Goal: Find specific page/section: Find specific page/section

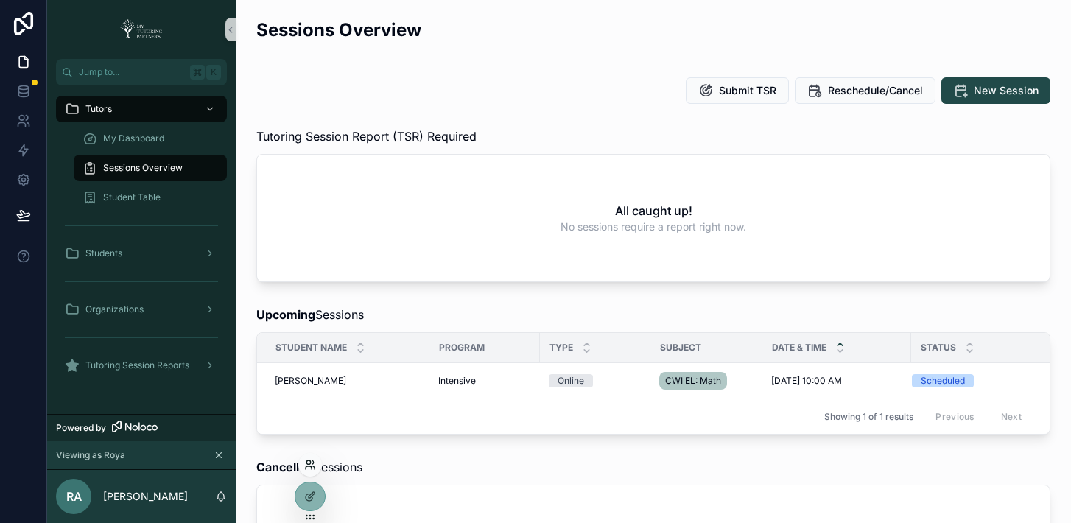
click at [310, 468] on icon at bounding box center [310, 465] width 12 height 12
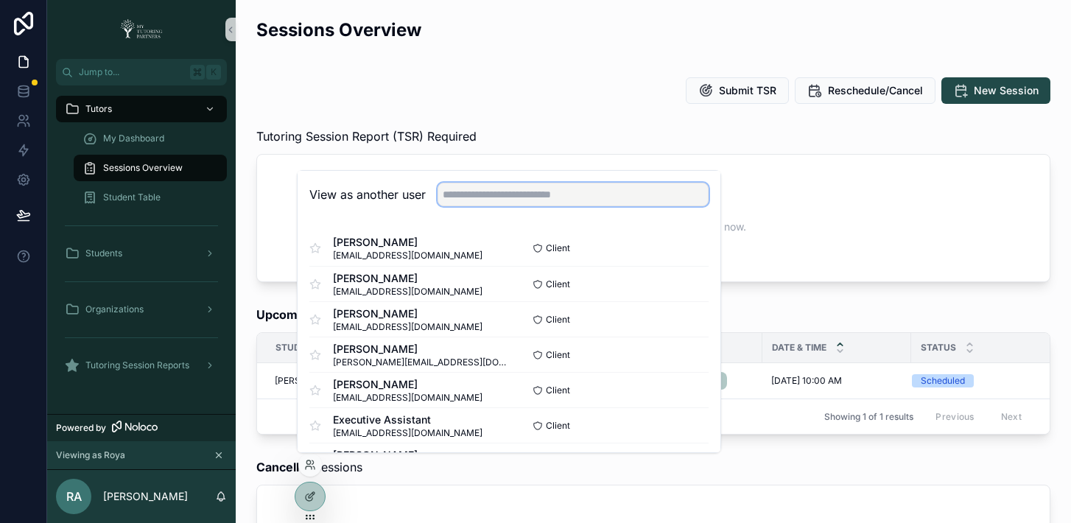
click at [564, 195] on input "text" at bounding box center [573, 195] width 271 height 24
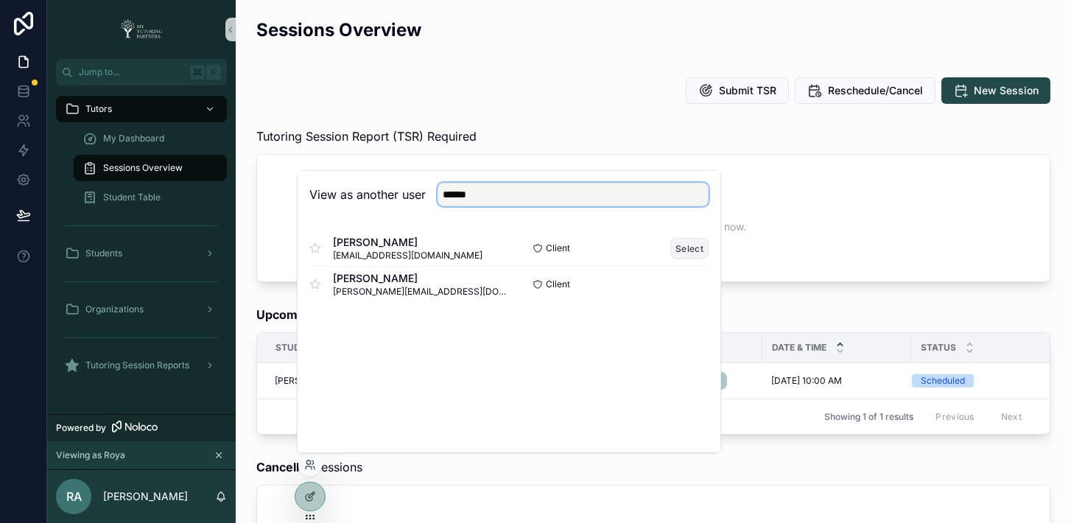
type input "*****"
click at [685, 251] on button "Select" at bounding box center [690, 248] width 38 height 21
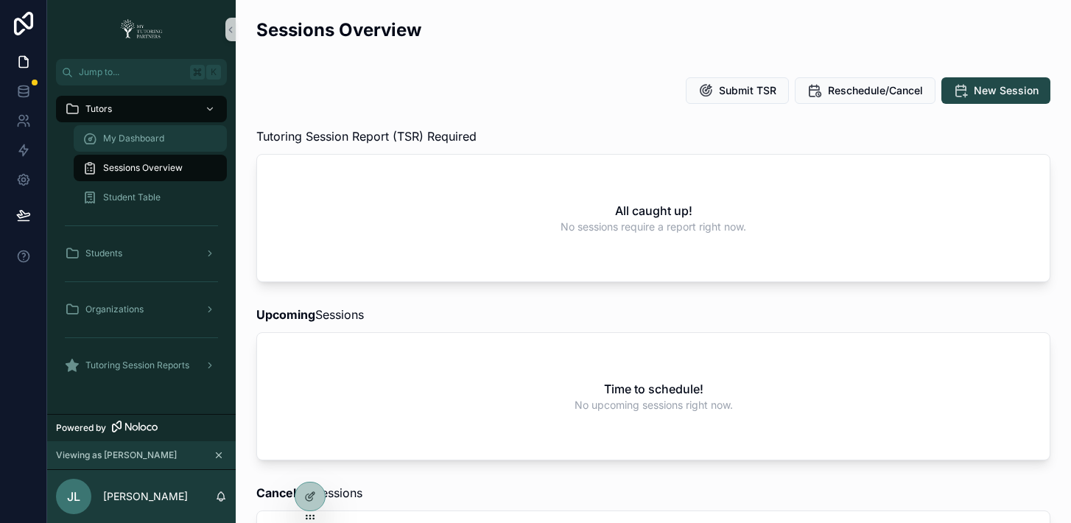
click at [155, 145] on div "My Dashboard" at bounding box center [151, 139] width 136 height 24
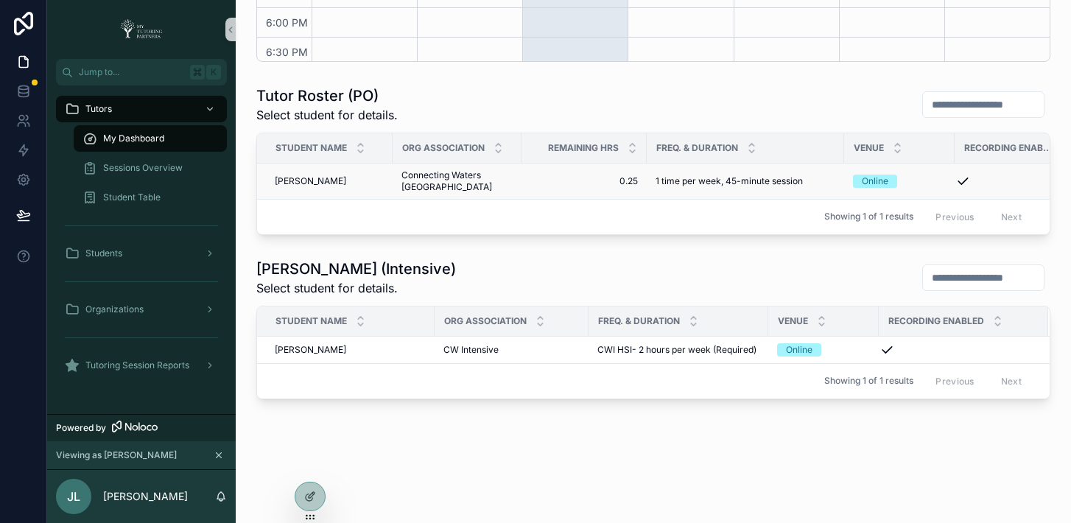
scroll to position [590, 0]
click at [300, 175] on span "[PERSON_NAME]" at bounding box center [310, 181] width 71 height 12
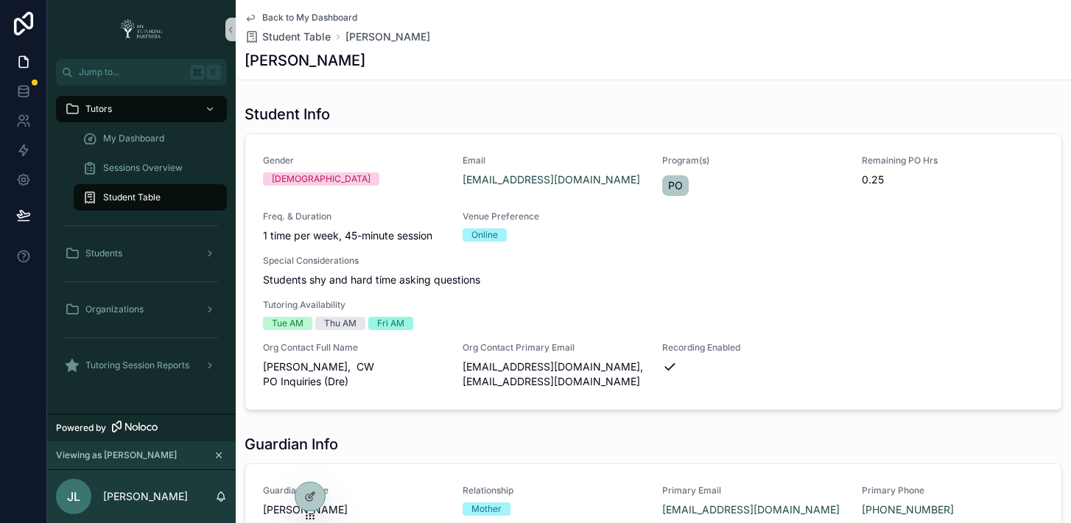
copy h1 "[PERSON_NAME]"
drag, startPoint x: 360, startPoint y: 61, endPoint x: 243, endPoint y: 69, distance: 116.7
click at [243, 69] on div "Back to My Dashboard Student Table [PERSON_NAME] [PERSON_NAME]" at bounding box center [654, 40] width 836 height 80
click at [311, 464] on icon at bounding box center [310, 465] width 12 height 12
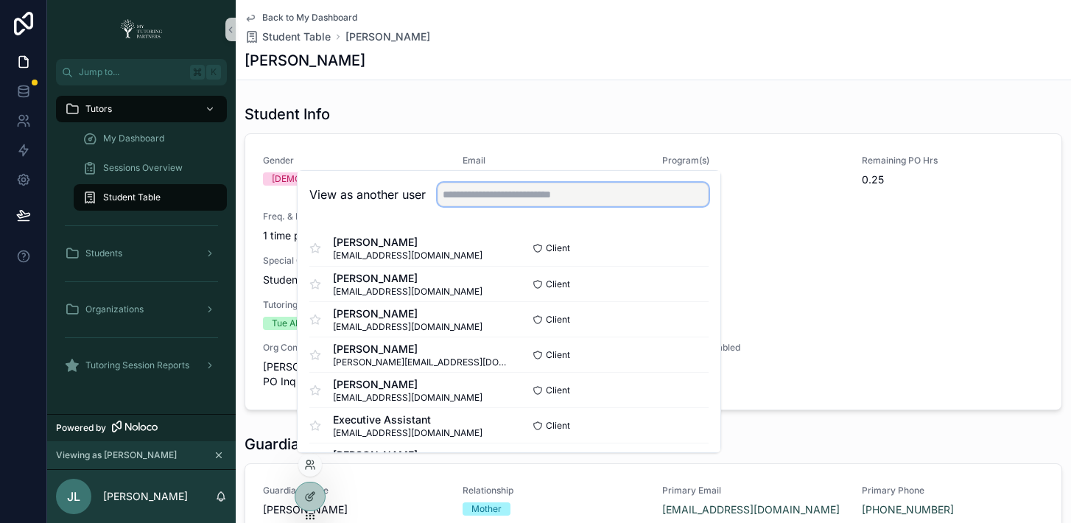
click at [570, 195] on input "text" at bounding box center [573, 195] width 271 height 24
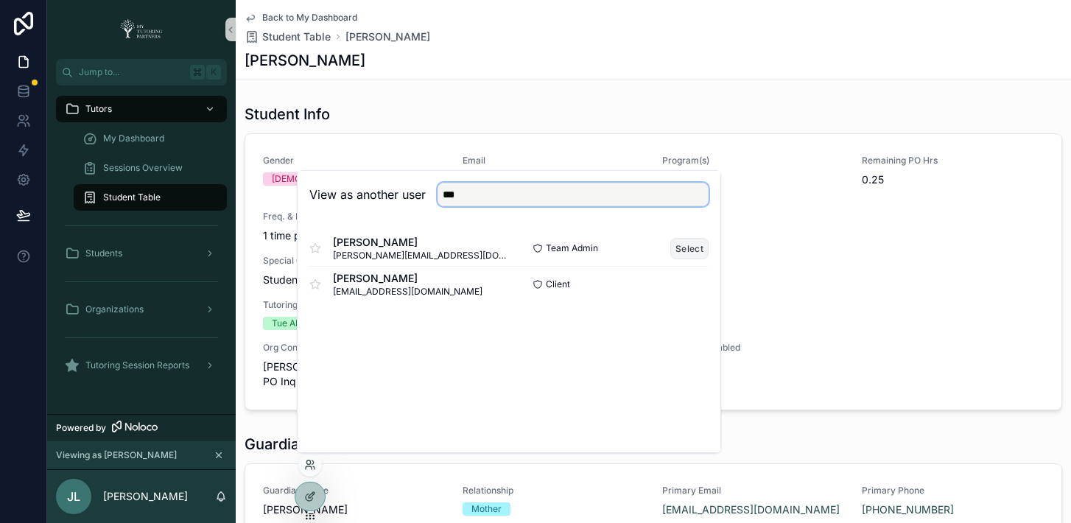
type input "***"
click at [692, 252] on button "Select" at bounding box center [690, 248] width 38 height 21
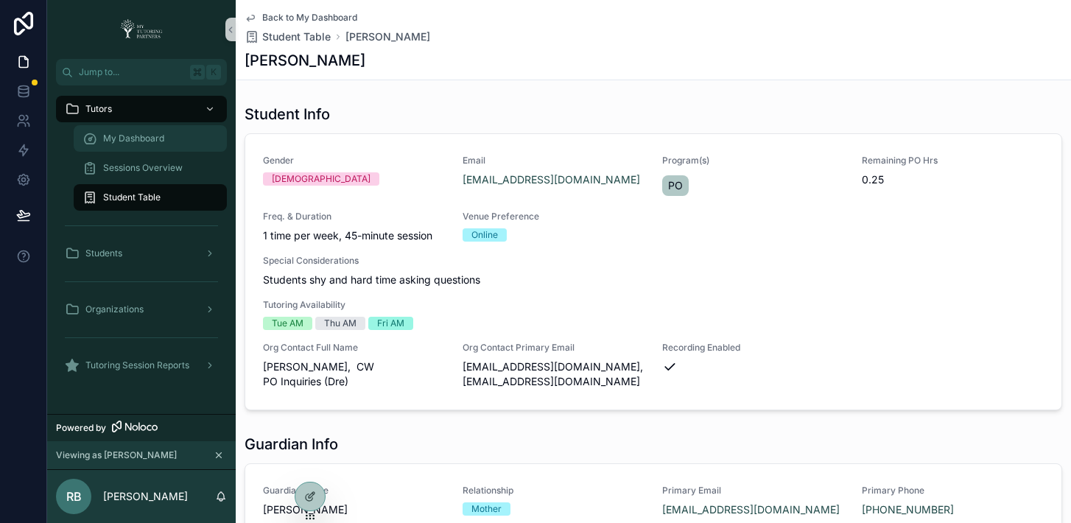
click at [141, 141] on span "My Dashboard" at bounding box center [133, 139] width 61 height 12
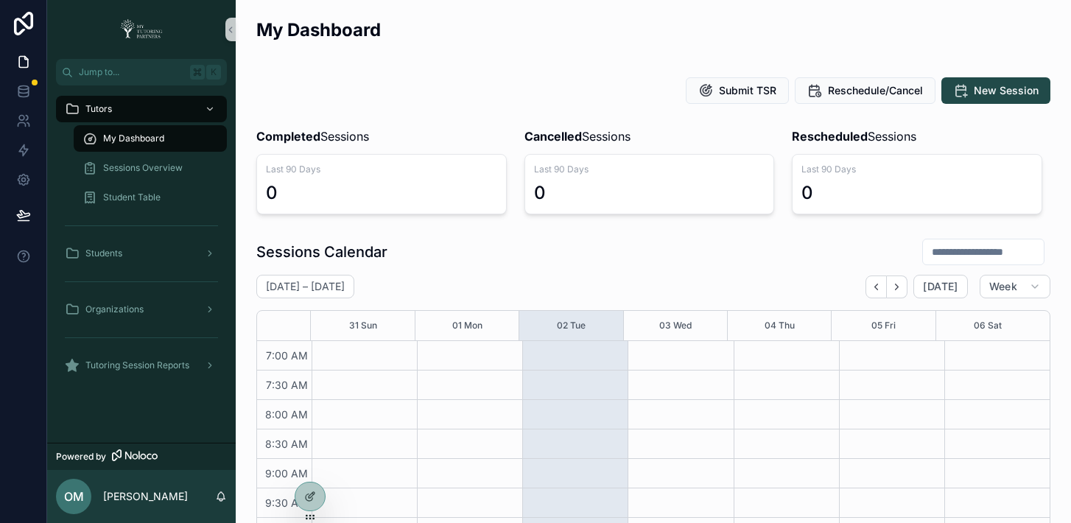
scroll to position [413, 0]
